Goal: Information Seeking & Learning: Find specific fact

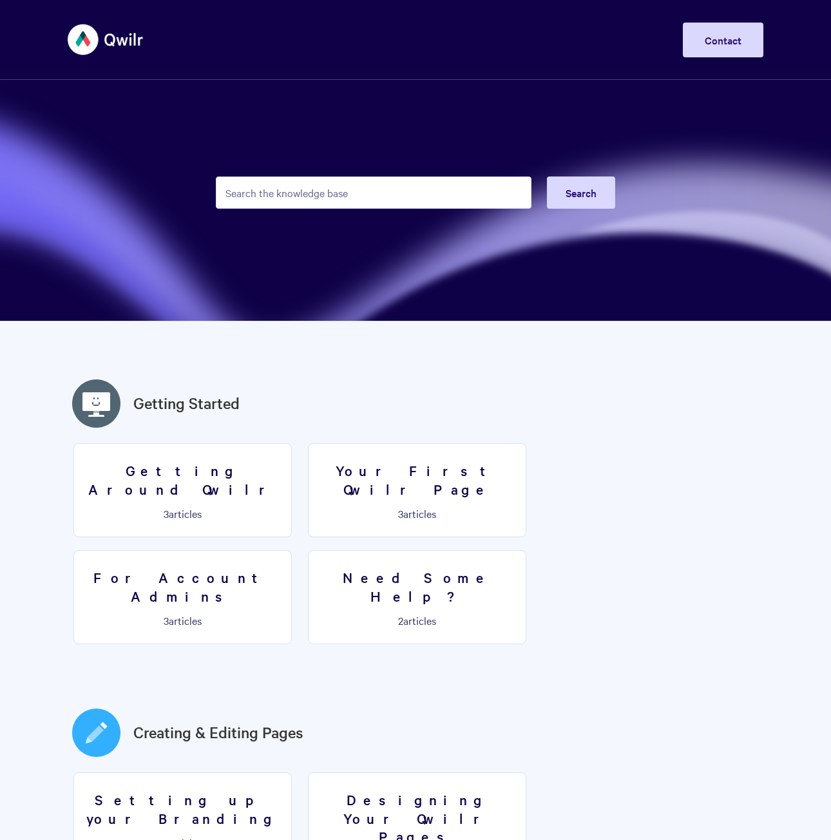
click at [301, 198] on input "Search the knowledge base" at bounding box center [373, 192] width 315 height 32
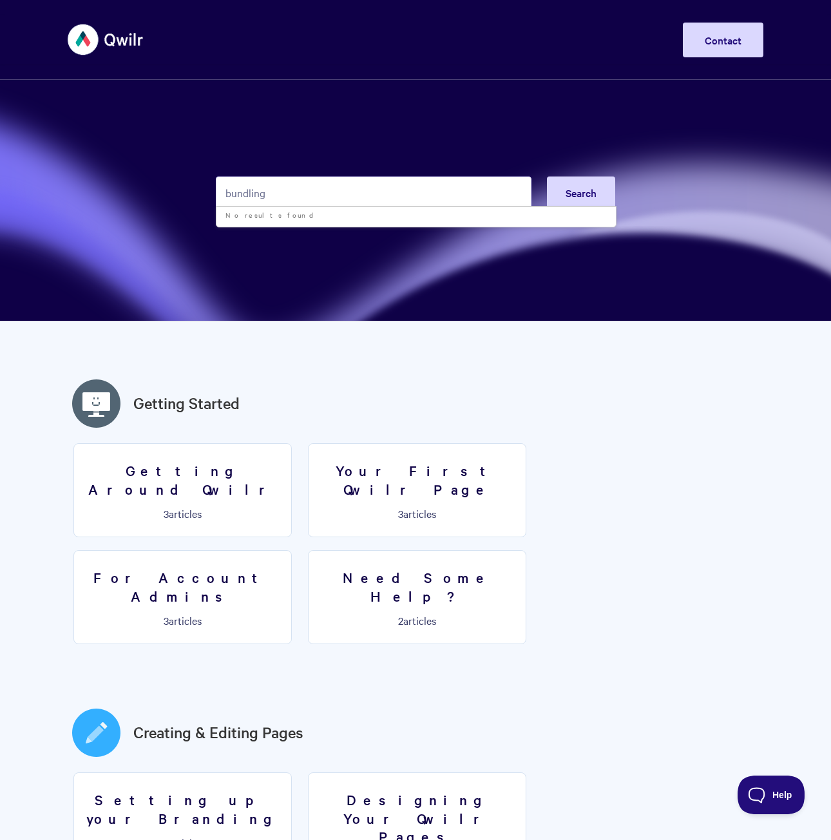
type input "bundling"
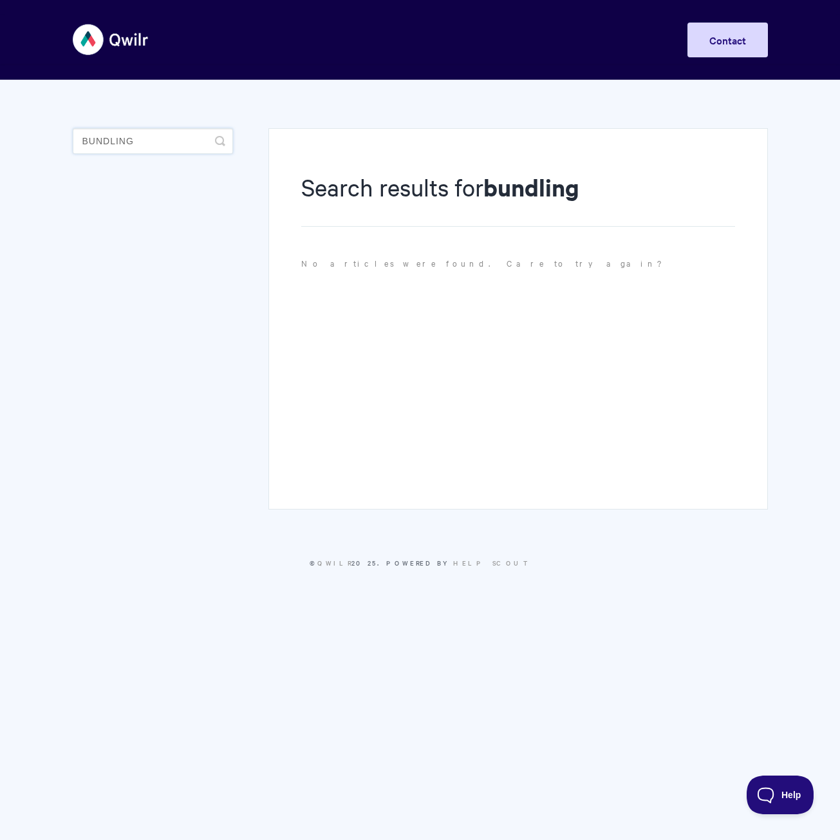
drag, startPoint x: 162, startPoint y: 145, endPoint x: -30, endPoint y: 134, distance: 192.8
click at [0, 134] on html "Toggle Navigation Home Getting Started Creating & Editing Pages Sharing & Analy…" at bounding box center [420, 300] width 840 height 601
type input "grouping"
